Goal: Book appointment/travel/reservation

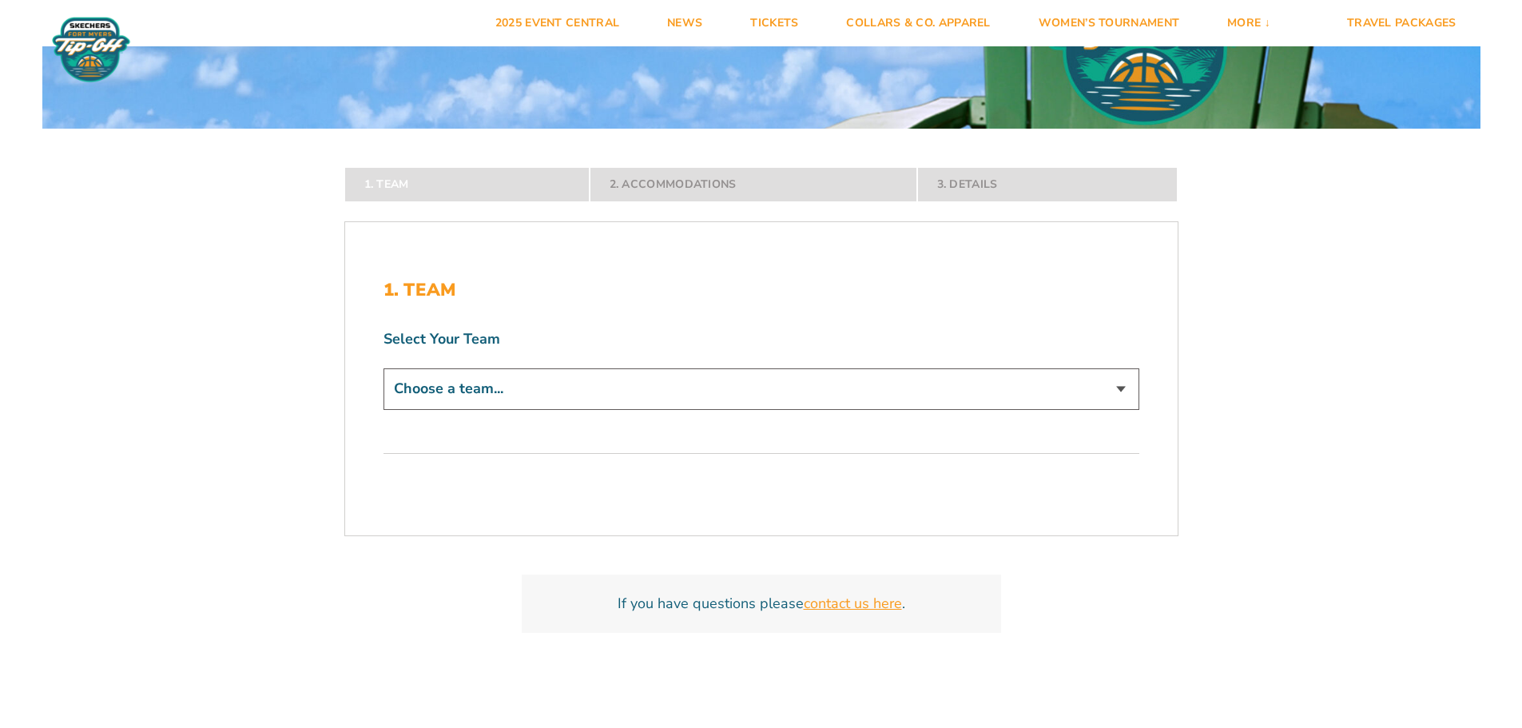
scroll to position [320, 0]
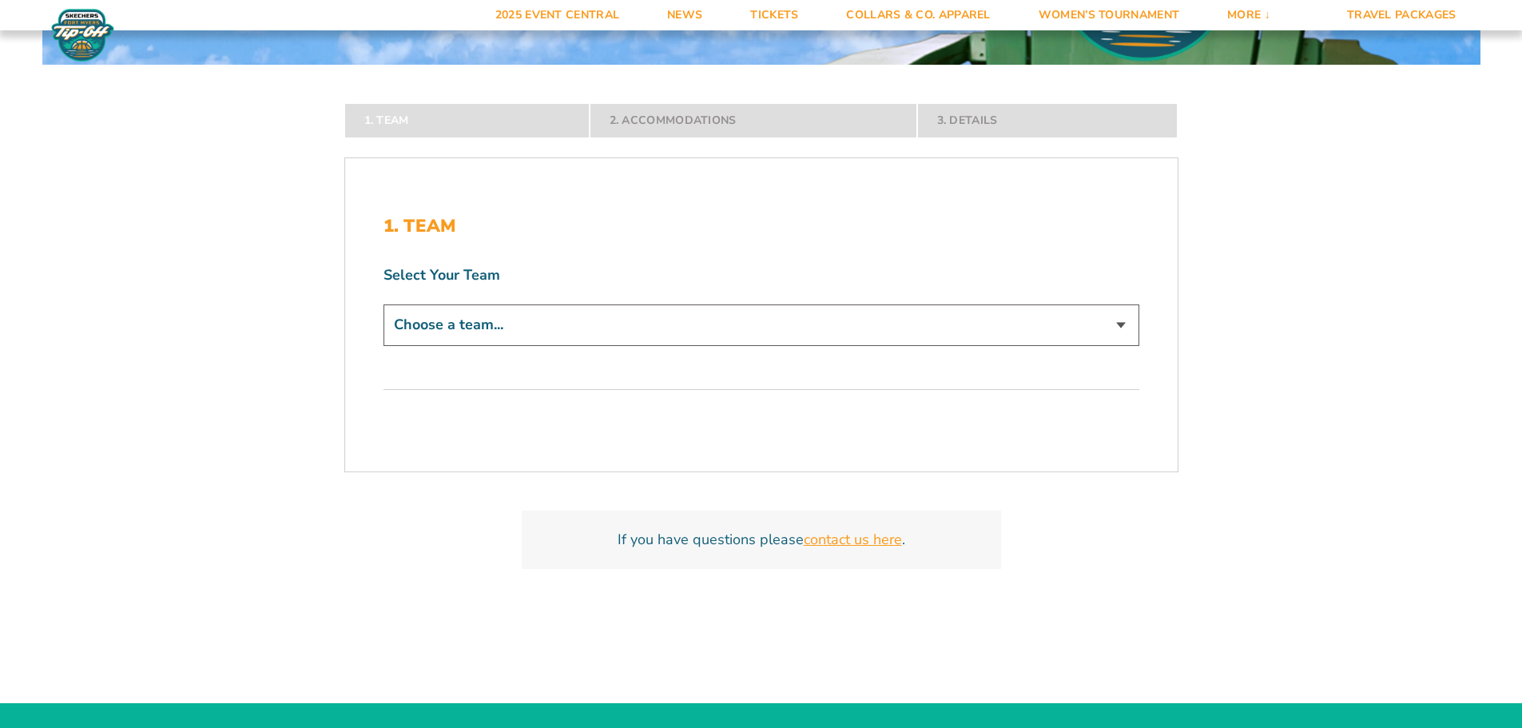
click at [723, 337] on select "Choose a team... ECU Pirates Michigan State Spartans Bowling Green Falcons Buff…" at bounding box center [762, 324] width 756 height 41
select select "16620"
click at [384, 345] on select "Choose a team... ECU Pirates Michigan State Spartans Bowling Green Falcons Buff…" at bounding box center [762, 324] width 756 height 41
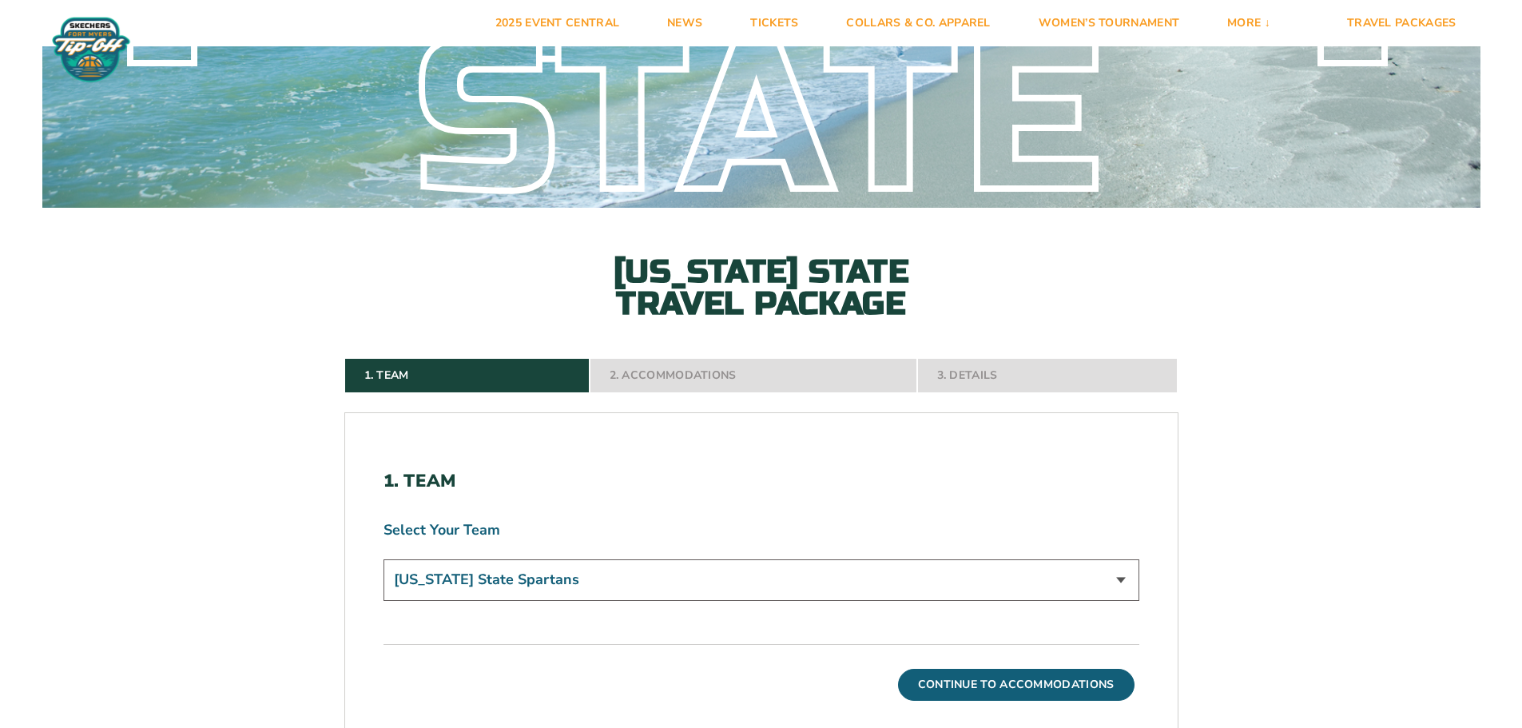
scroll to position [0, 0]
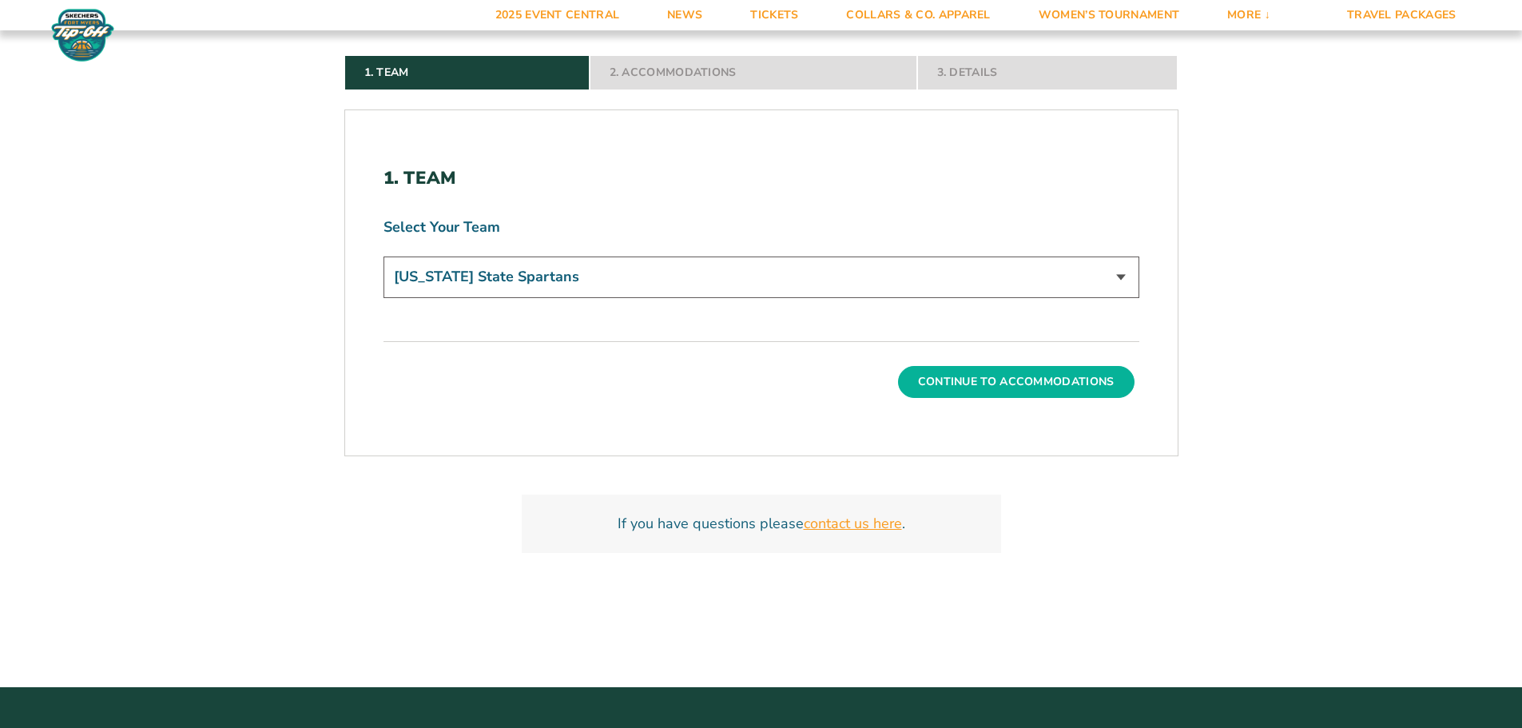
click at [1026, 382] on button "Continue To Accommodations" at bounding box center [1016, 382] width 237 height 32
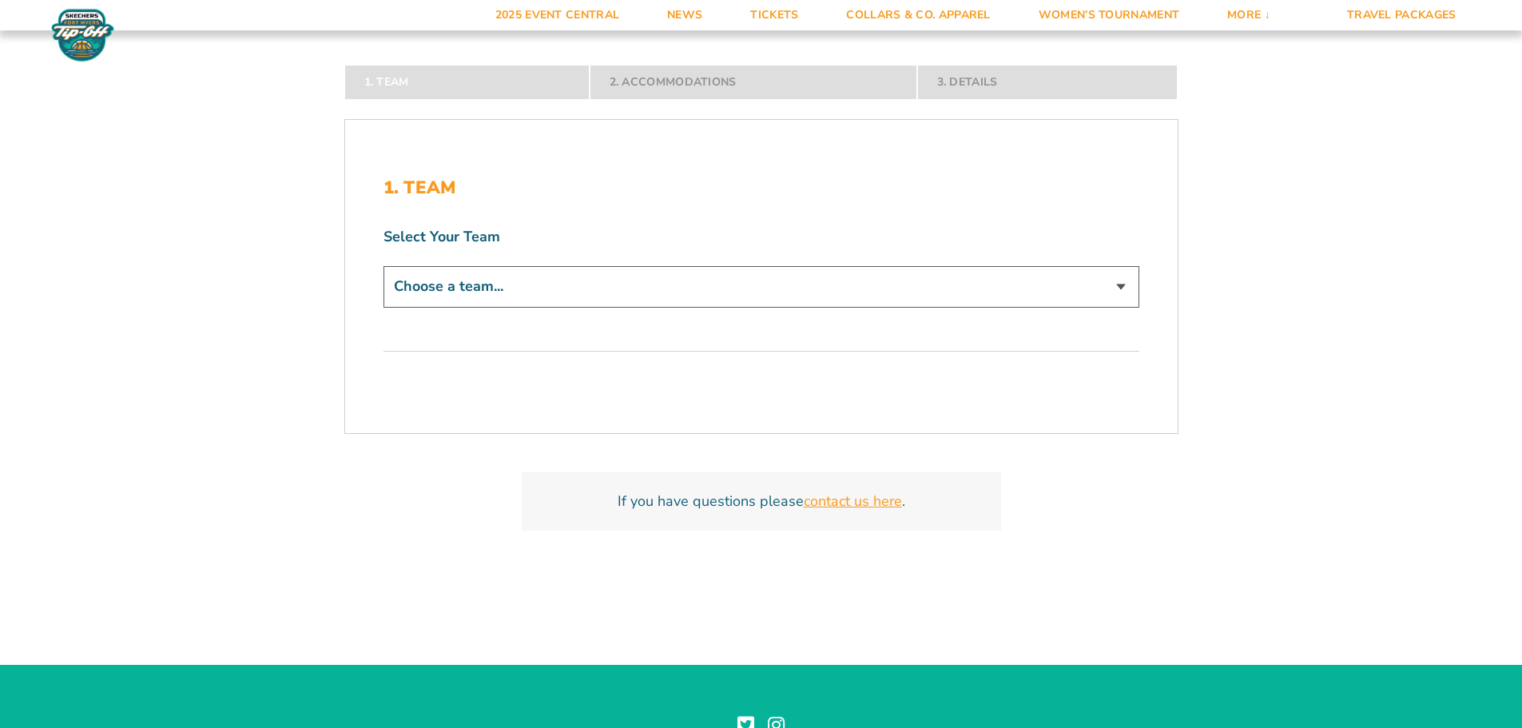
scroll to position [440, 0]
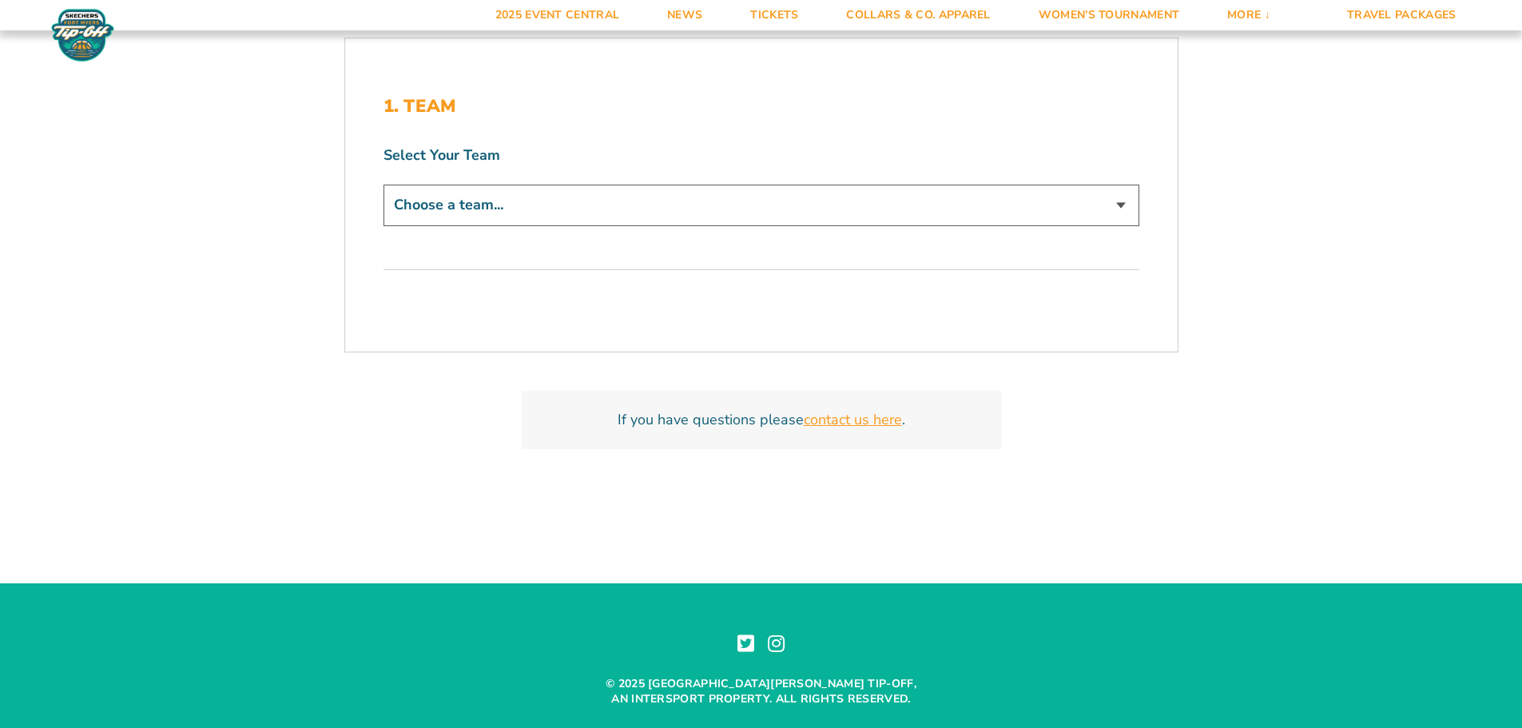
click at [538, 195] on select "Choose a team... ECU Pirates [US_STATE] State Spartans [US_STATE] Tar Heels Bon…" at bounding box center [762, 205] width 756 height 41
click at [1191, 307] on div "1. Team 2. Accommodations 3. Details 1. Team Select Your Team Choose a team... …" at bounding box center [761, 235] width 911 height 581
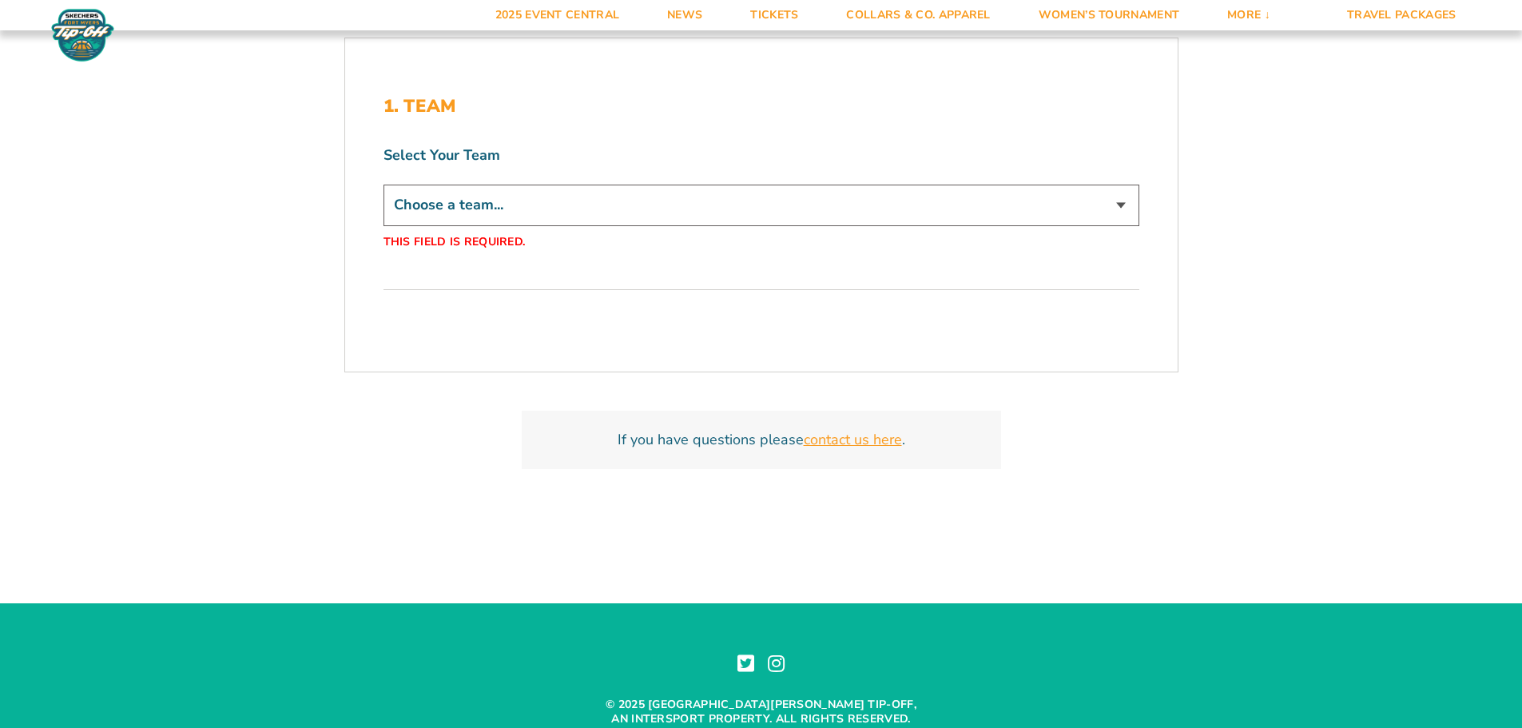
click at [644, 217] on select "Choose a team... ECU Pirates [US_STATE] State Spartans [US_STATE] Tar Heels Bon…" at bounding box center [762, 205] width 756 height 41
select select "18070"
click at [384, 185] on select "Choose a team... ECU Pirates [US_STATE] State Spartans [US_STATE] Tar Heels Bon…" at bounding box center [762, 205] width 756 height 41
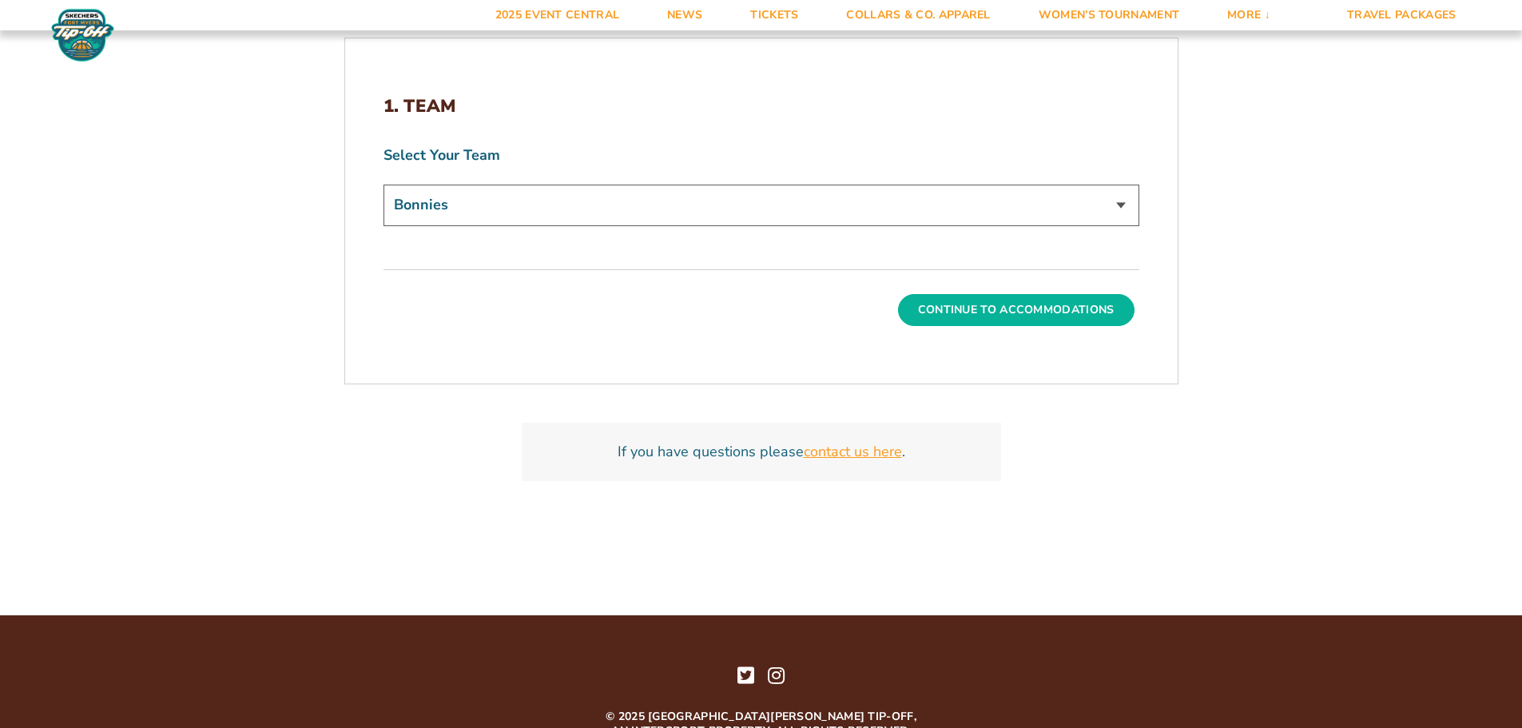
click at [1000, 315] on button "Continue To Accommodations" at bounding box center [1016, 310] width 237 height 32
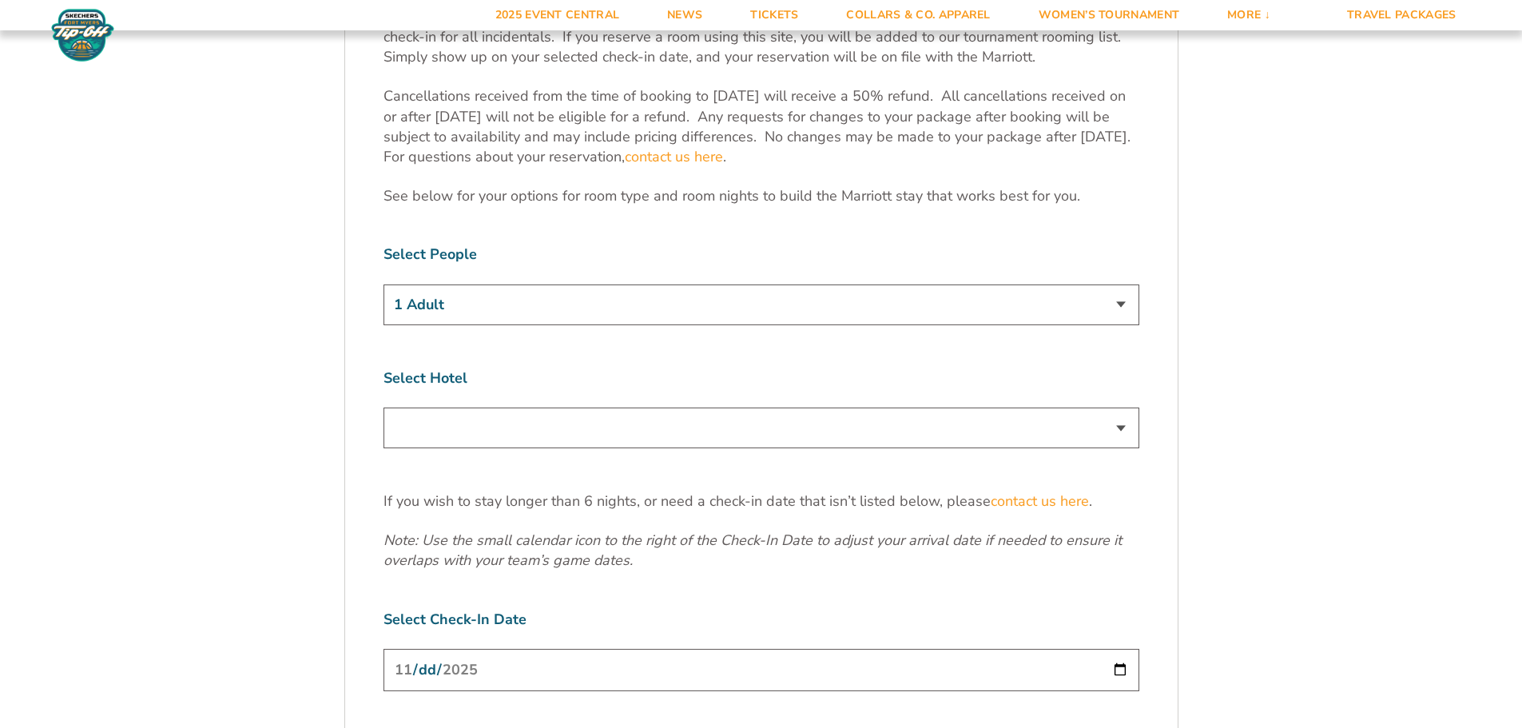
scroll to position [904, 0]
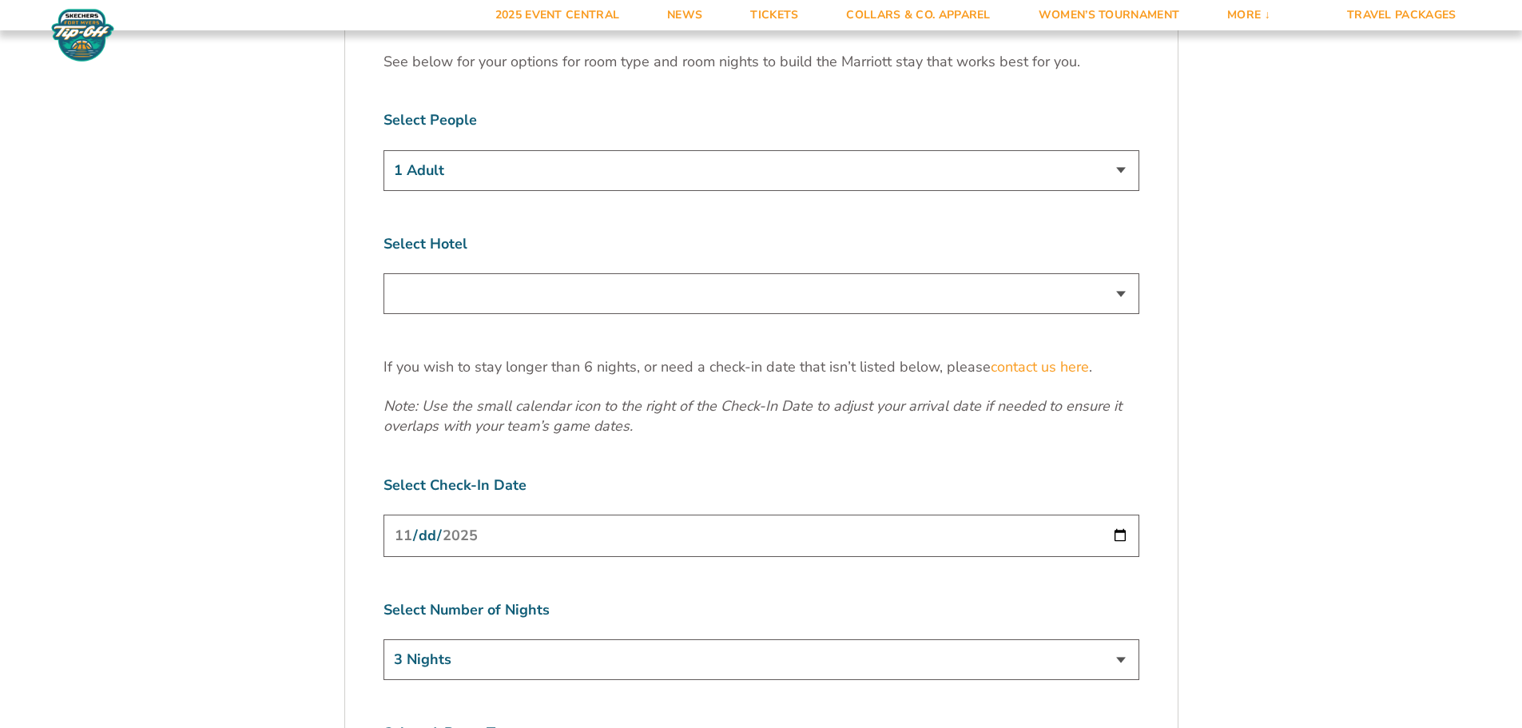
drag, startPoint x: 658, startPoint y: 276, endPoint x: 675, endPoint y: 280, distance: 18.2
click at [658, 276] on select at bounding box center [762, 293] width 756 height 41
click at [1183, 374] on div "1. Team 2. Accommodations 3. Details 1. Team Select Your Team Choose a team... …" at bounding box center [761, 363] width 911 height 1543
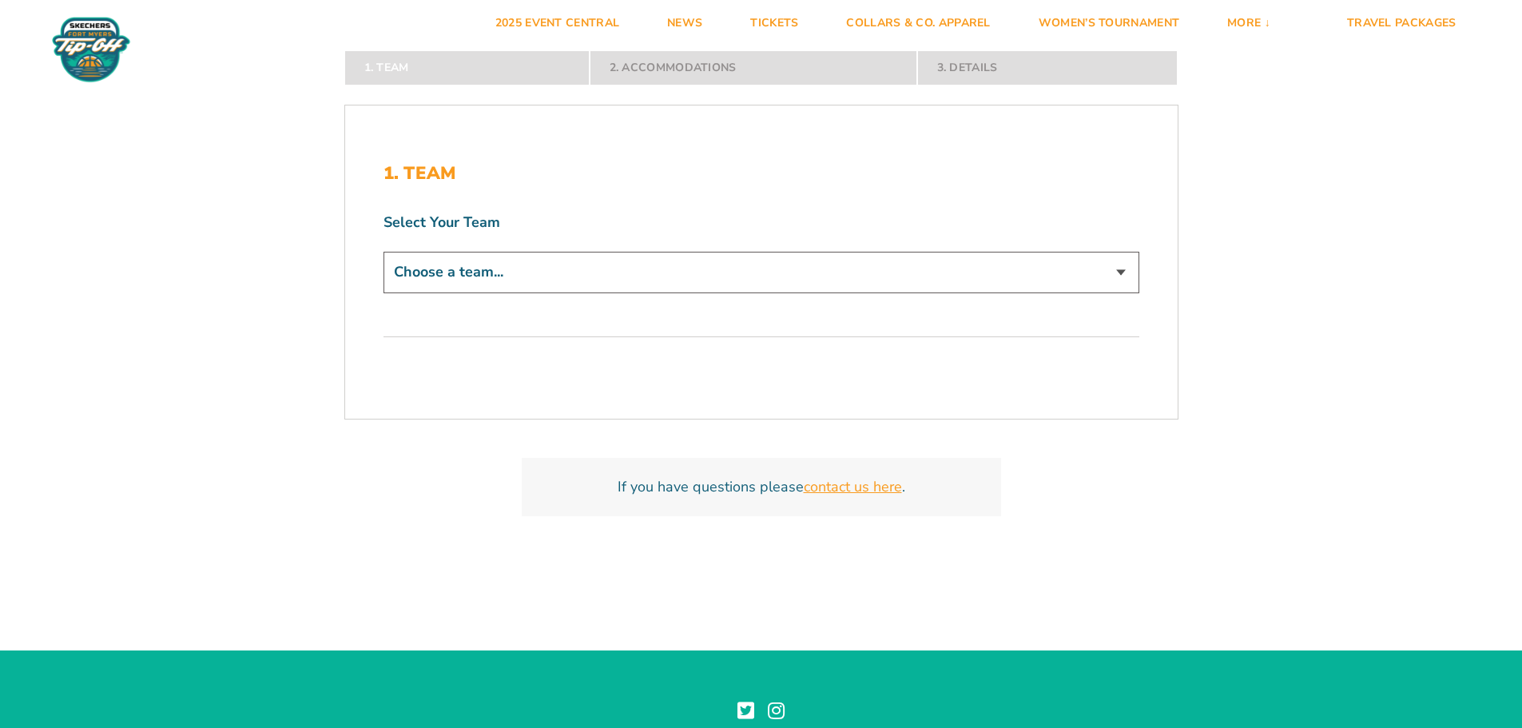
scroll to position [399, 0]
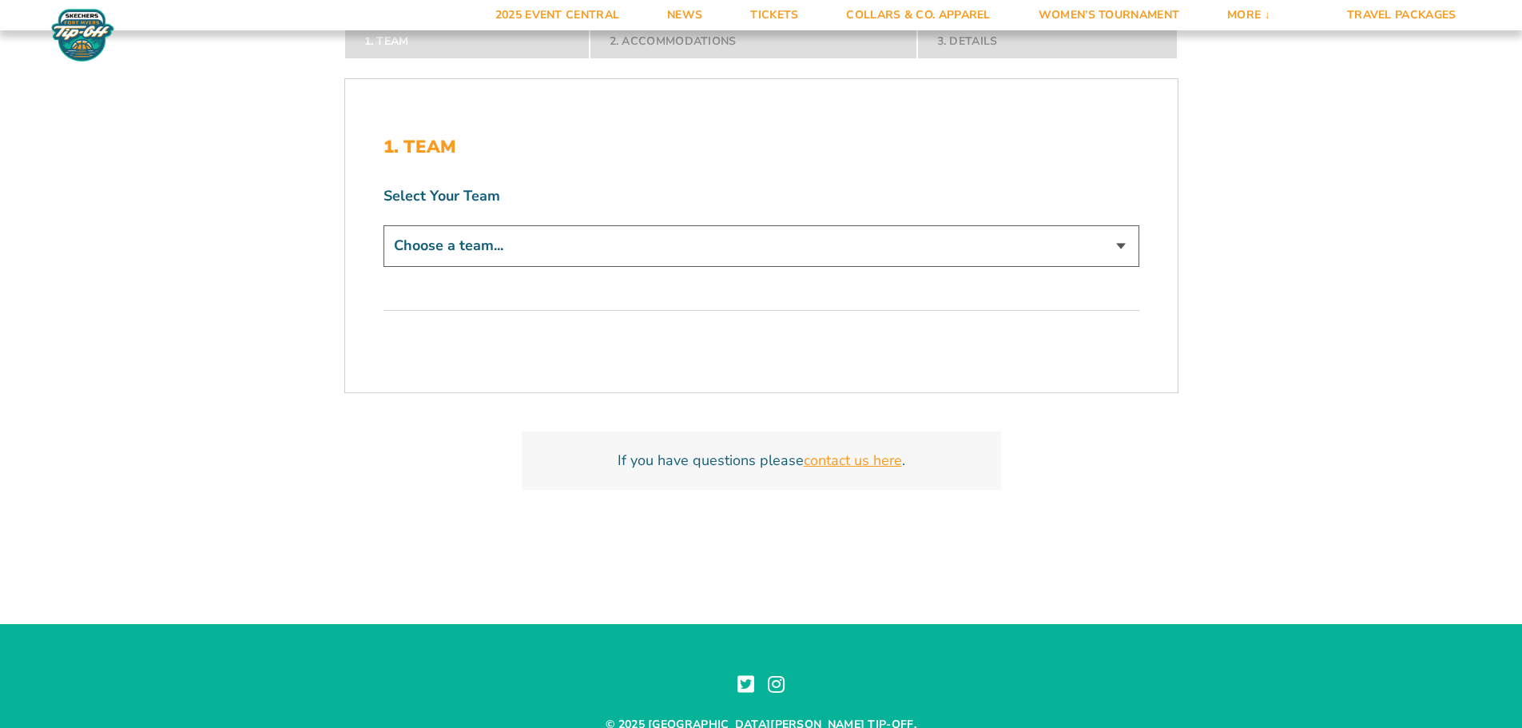
click at [504, 249] on select "Choose a team... ECU Pirates [US_STATE] State Spartans [US_STATE] Tar Heels Bon…" at bounding box center [762, 245] width 756 height 41
select select "16618"
click at [384, 225] on select "Choose a team... ECU Pirates [US_STATE] State Spartans [US_STATE] Tar Heels Bon…" at bounding box center [762, 245] width 756 height 41
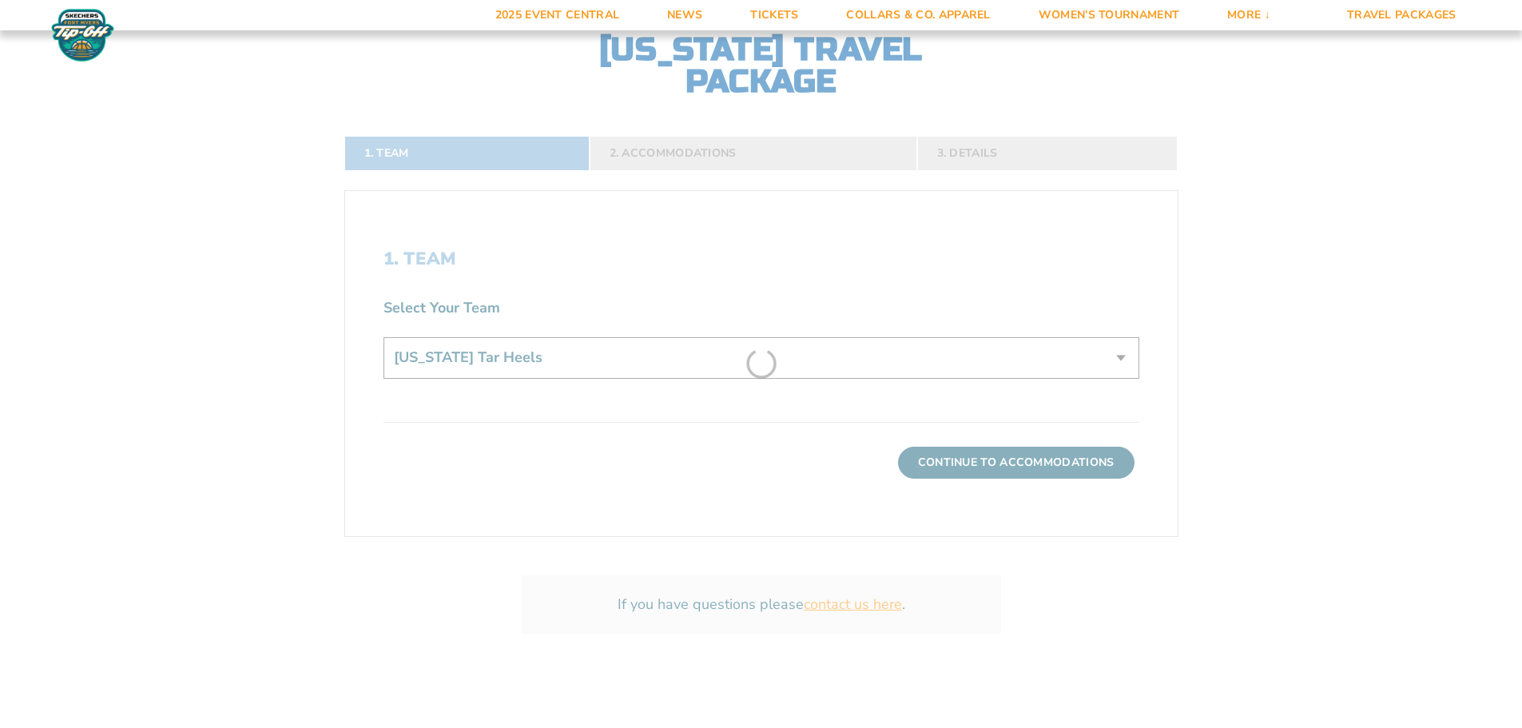
scroll to position [511, 0]
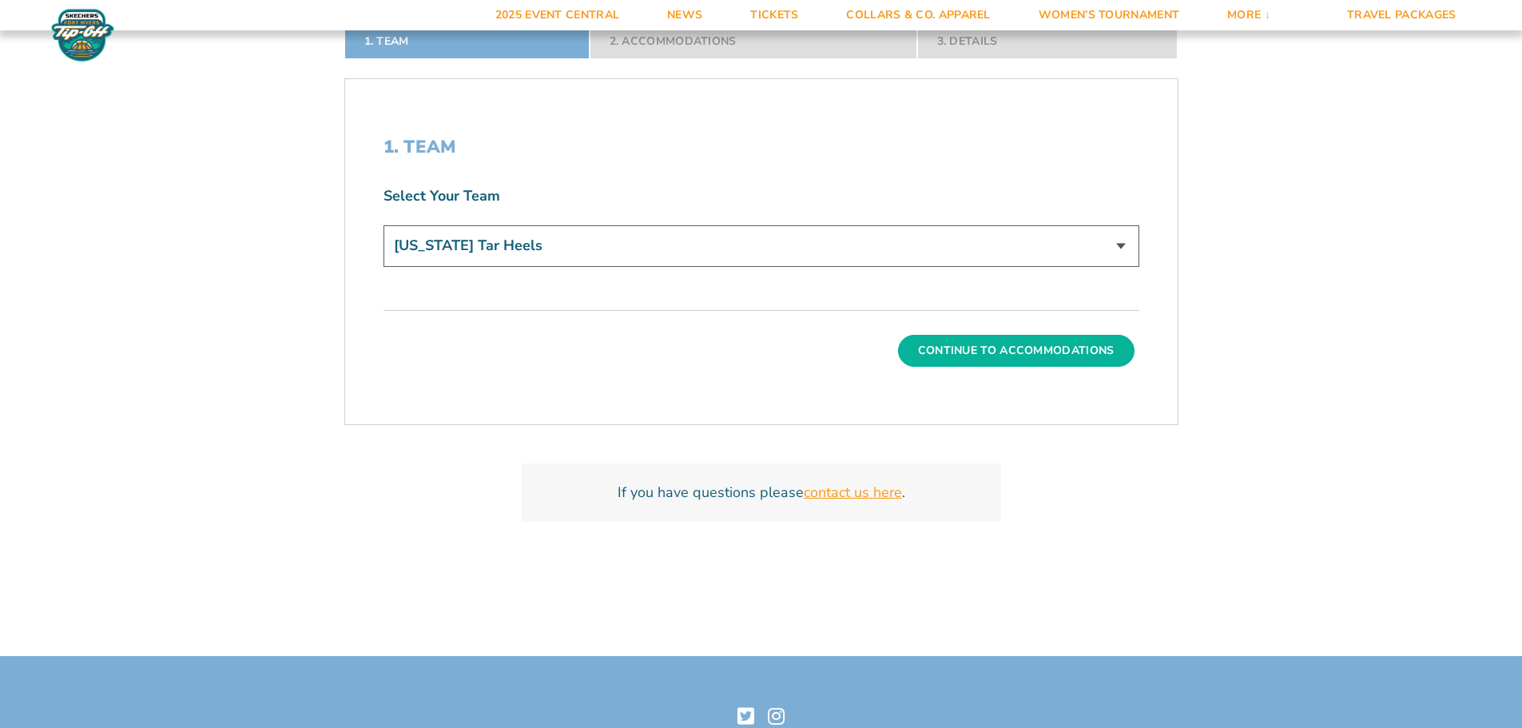
click at [1008, 350] on button "Continue To Accommodations" at bounding box center [1016, 351] width 237 height 32
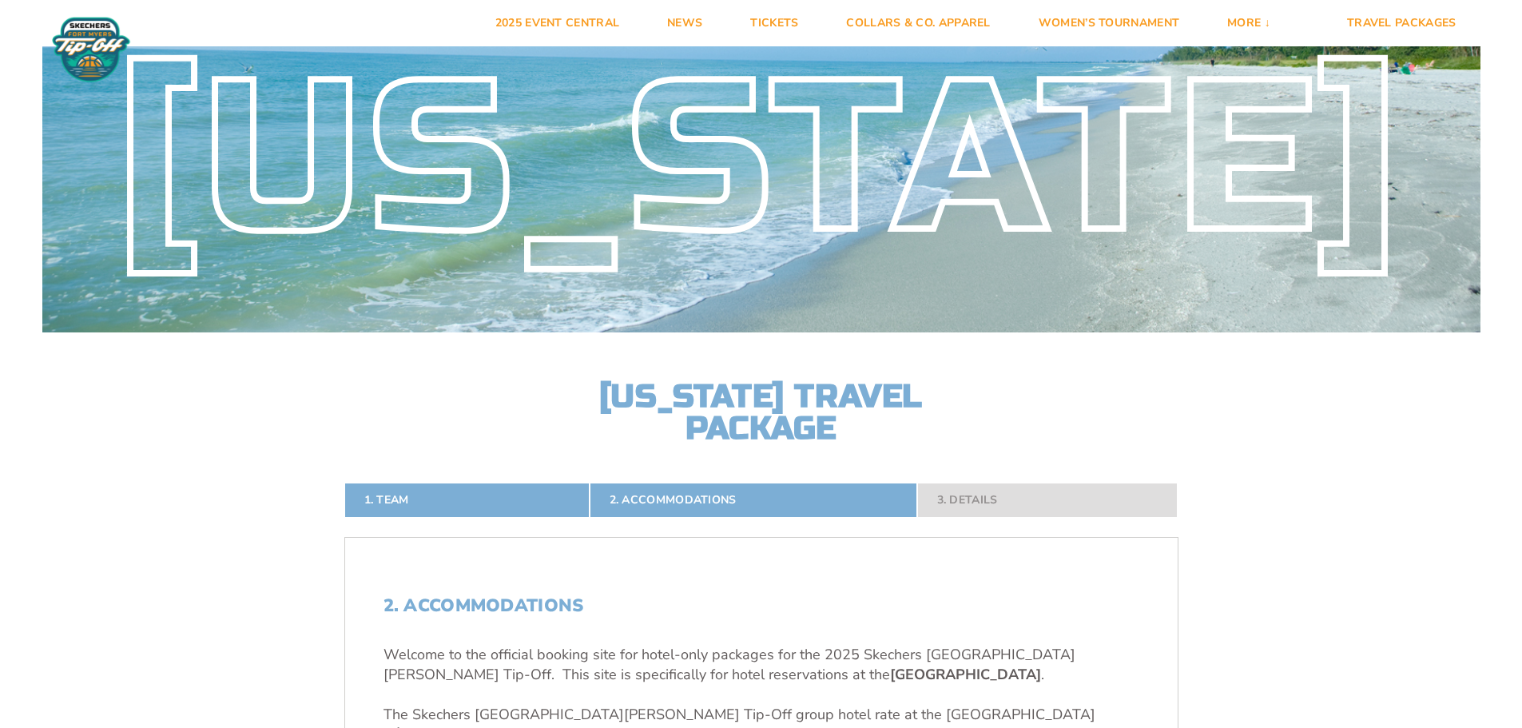
scroll to position [0, 0]
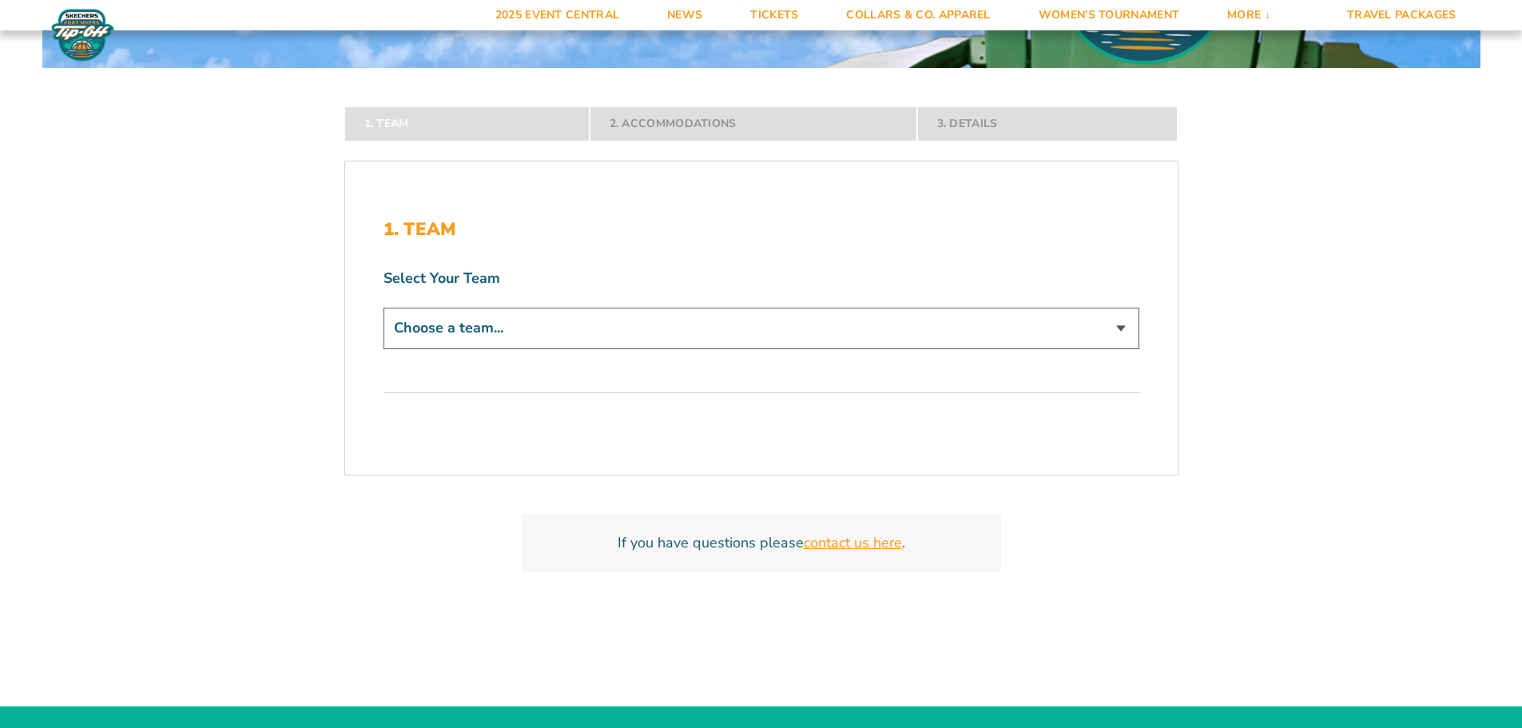
scroll to position [509, 0]
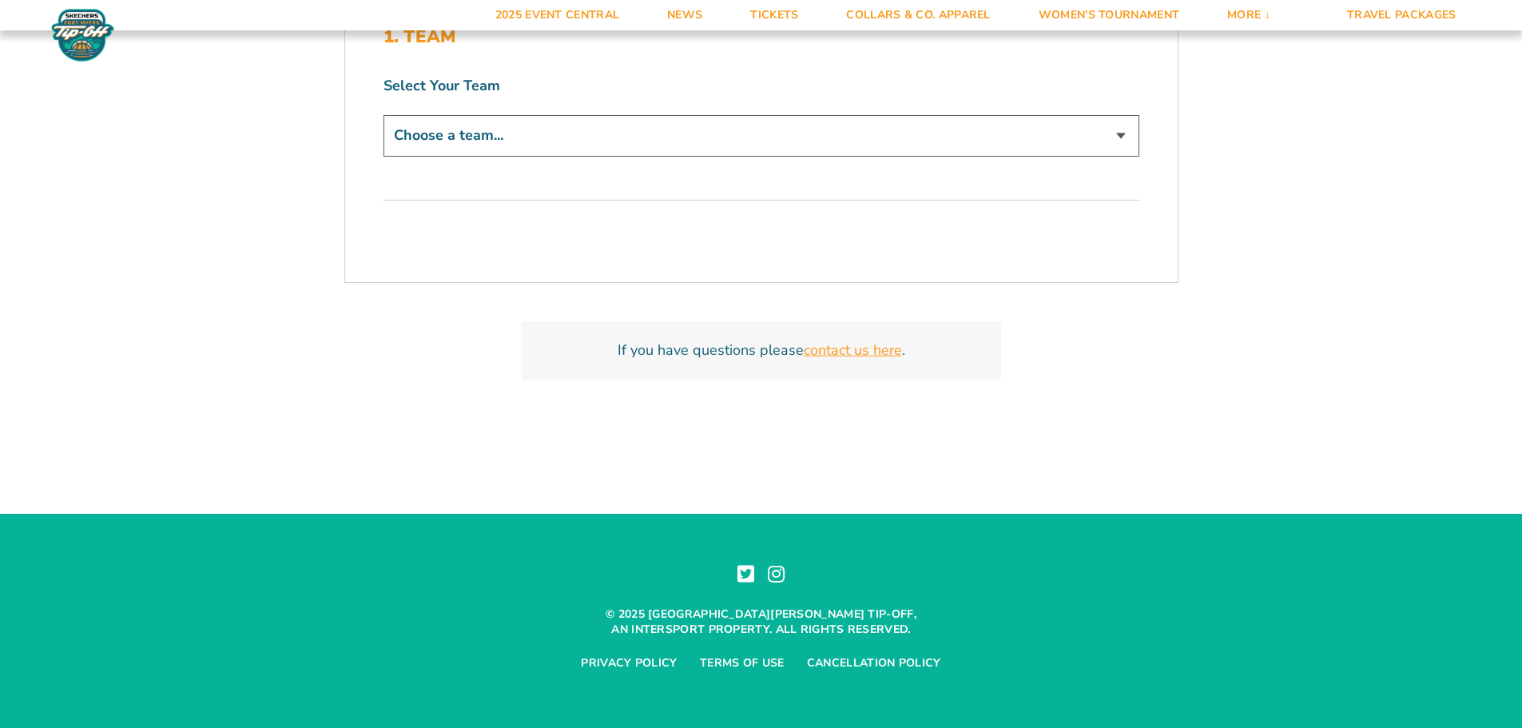
click at [597, 131] on select "Choose a team... ECU Pirates [US_STATE] State Spartans [US_STATE] Tar Heels Bon…" at bounding box center [762, 135] width 756 height 41
select select "18070"
click at [384, 115] on select "Choose a team... ECU Pirates [US_STATE] State Spartans [US_STATE] Tar Heels Bon…" at bounding box center [762, 135] width 756 height 41
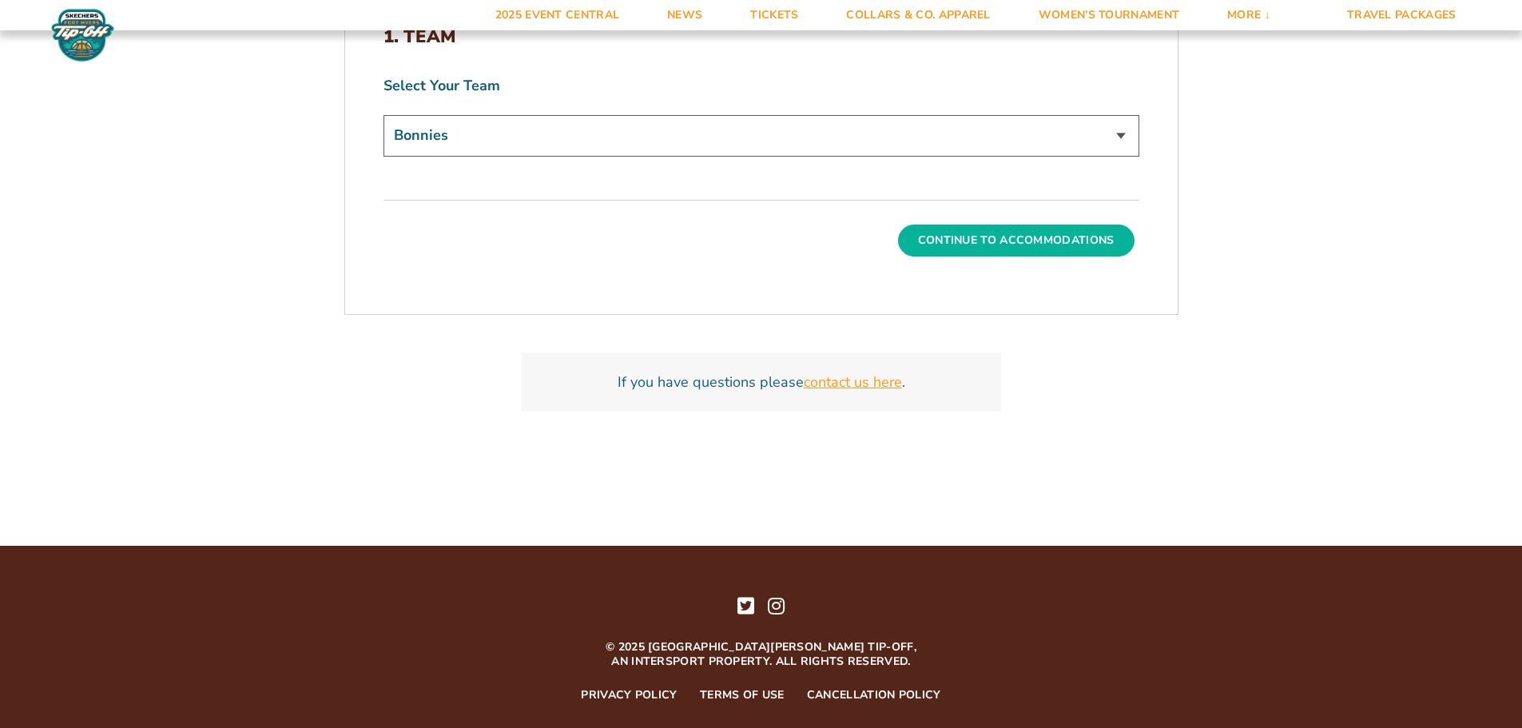
click at [1028, 240] on button "Continue To Accommodations" at bounding box center [1016, 241] width 237 height 32
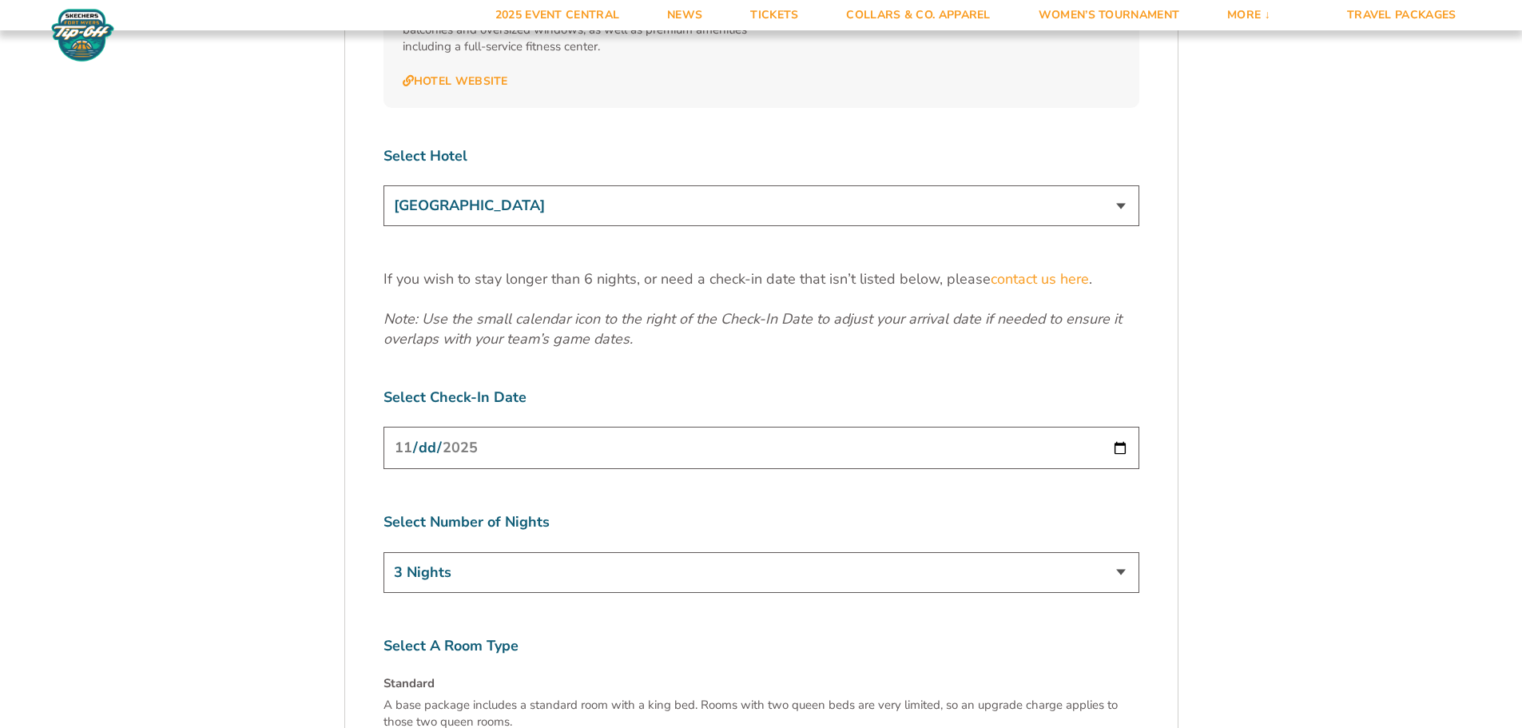
scroll to position [1703, 0]
